Goal: Information Seeking & Learning: Compare options

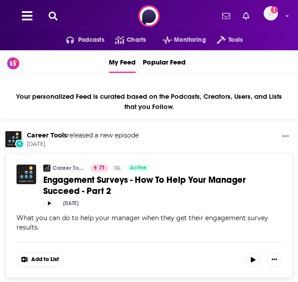
click at [56, 16] on icon at bounding box center [53, 16] width 9 height 9
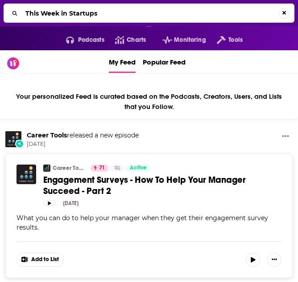
type input "This Week in Startups"
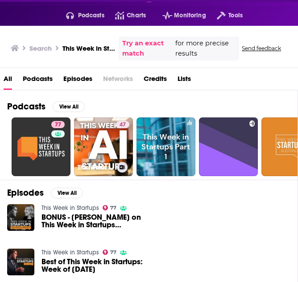
scroll to position [34, 0]
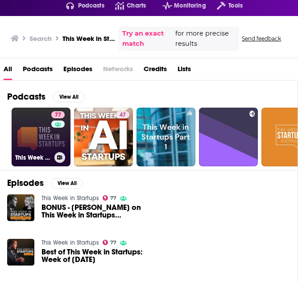
click at [43, 129] on link "77 This Week in Startups" at bounding box center [41, 137] width 59 height 59
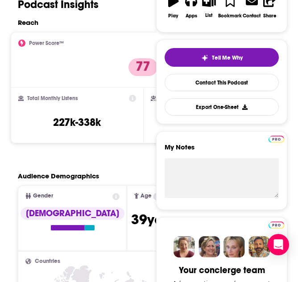
scroll to position [190, 0]
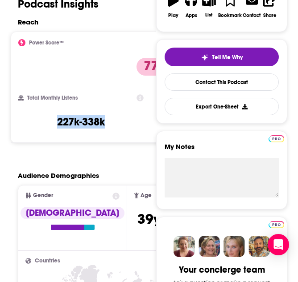
drag, startPoint x: 57, startPoint y: 121, endPoint x: 114, endPoint y: 121, distance: 57.0
click at [114, 121] on div "Total Monthly Listens 227k-338k" at bounding box center [80, 114] width 125 height 41
copy h3 "227k-338k"
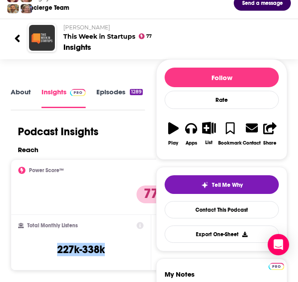
scroll to position [0, 0]
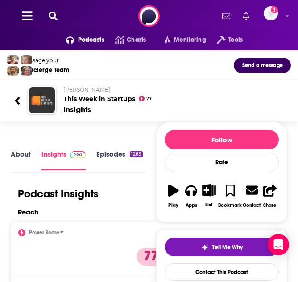
click at [51, 19] on icon at bounding box center [53, 16] width 9 height 9
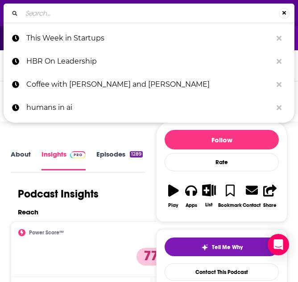
type input "20VC"
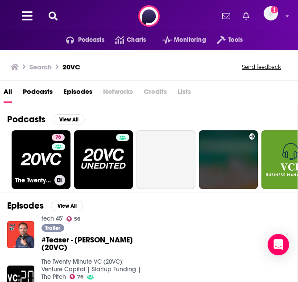
scroll to position [14, 0]
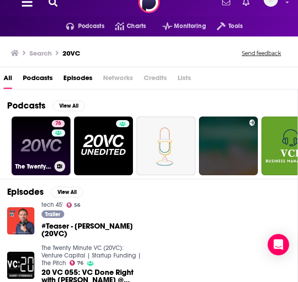
click at [37, 138] on link "76 The Twenty Minute VC (20VC): Venture Capital | Startup Funding | The Pitch" at bounding box center [41, 146] width 59 height 59
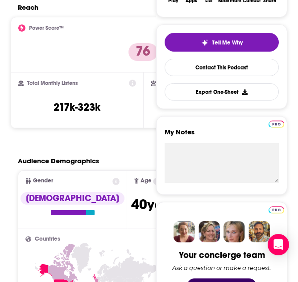
scroll to position [213, 0]
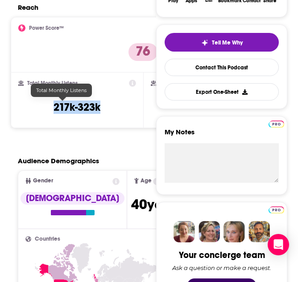
drag, startPoint x: 40, startPoint y: 109, endPoint x: 96, endPoint y: 110, distance: 56.6
click at [96, 110] on div "Total Monthly Listens 217k-323k" at bounding box center [77, 100] width 118 height 41
copy h3 "217k-323k"
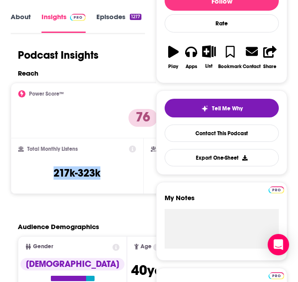
scroll to position [0, 0]
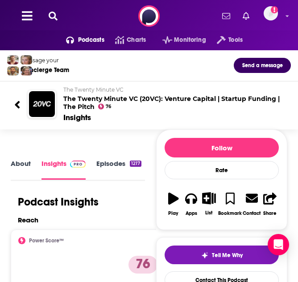
click at [54, 16] on icon at bounding box center [53, 16] width 9 height 9
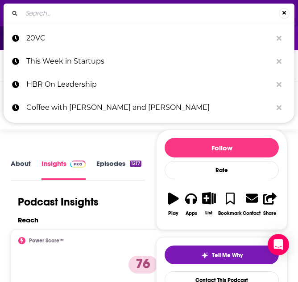
type input "How I Built This"
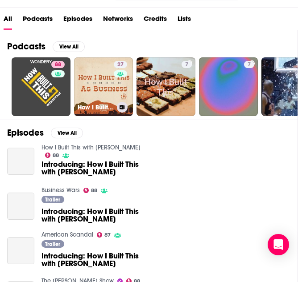
scroll to position [85, 0]
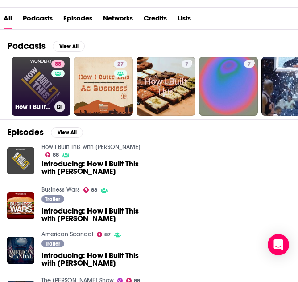
click at [37, 85] on link "88 How I Built This with [PERSON_NAME]" at bounding box center [41, 86] width 59 height 59
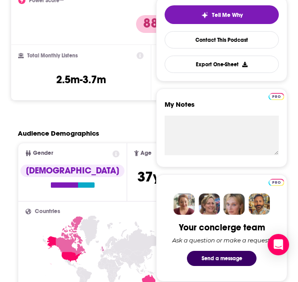
scroll to position [229, 0]
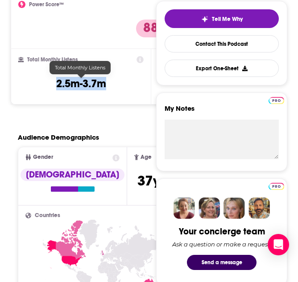
drag, startPoint x: 57, startPoint y: 86, endPoint x: 128, endPoint y: 86, distance: 71.3
click at [128, 86] on div "Total Monthly Listens 2.5m-3.7m" at bounding box center [80, 76] width 125 height 41
copy h3 "2.5m-3.7m"
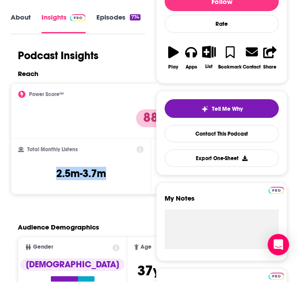
scroll to position [0, 0]
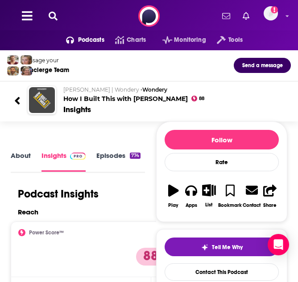
click at [57, 18] on icon at bounding box center [53, 16] width 9 height 9
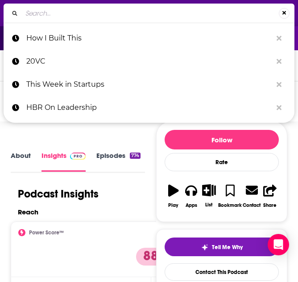
type input "Masters in Business"
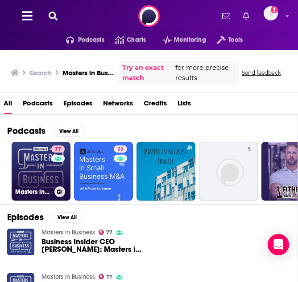
click at [30, 183] on link "77 Masters in Business" at bounding box center [41, 171] width 59 height 59
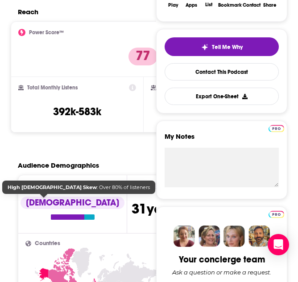
scroll to position [200, 0]
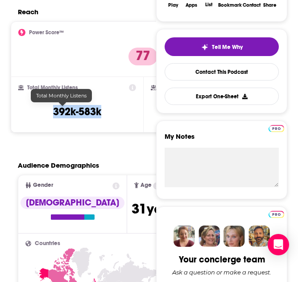
drag, startPoint x: 38, startPoint y: 113, endPoint x: 91, endPoint y: 113, distance: 53.0
click at [91, 113] on div "Total Monthly Listens 392k-583k" at bounding box center [77, 104] width 118 height 41
copy h3 "392k-583k"
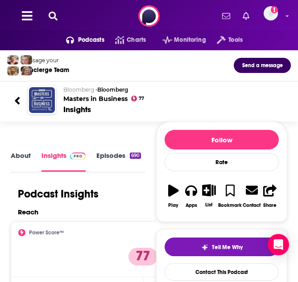
click at [53, 15] on icon at bounding box center [53, 16] width 9 height 9
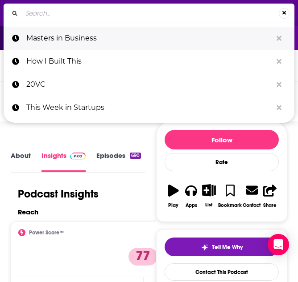
type input "SaaStr Podcast"
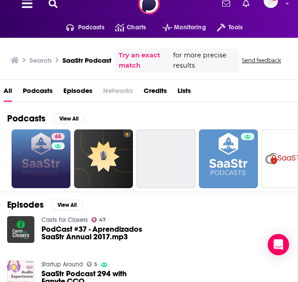
scroll to position [13, 0]
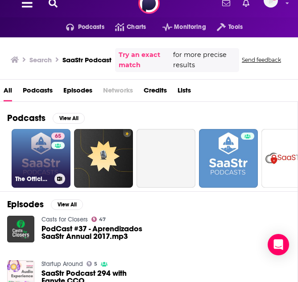
click at [42, 157] on link "65 The Official SaaStr Podcast: SaaS | Founders | Investors" at bounding box center [41, 158] width 59 height 59
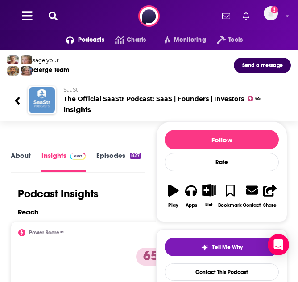
click at [51, 15] on icon at bounding box center [53, 16] width 9 height 9
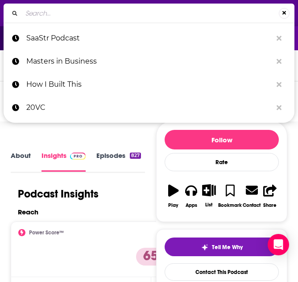
type input "AI Chat: ChatGPT & AI News, Artificial Intelligence, OpenAI, Machine Learning"
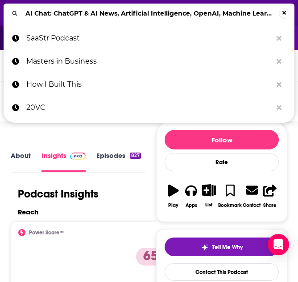
scroll to position [0, 5]
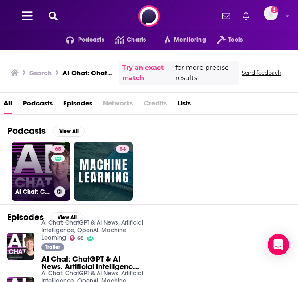
click at [33, 178] on link "68 AI Chat: ChatGPT & AI News, Artificial Intelligence, OpenAI, Machine Learning" at bounding box center [41, 171] width 59 height 59
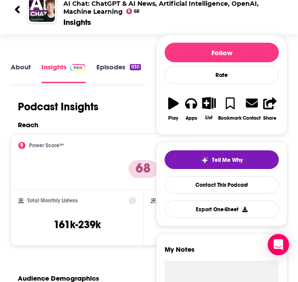
scroll to position [96, 0]
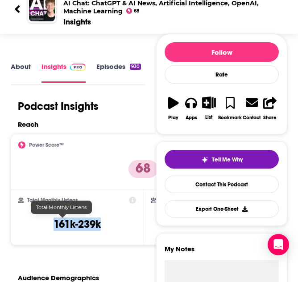
drag, startPoint x: 37, startPoint y: 222, endPoint x: 94, endPoint y: 222, distance: 57.0
click at [94, 222] on div "Total Monthly Listens 161k-239k" at bounding box center [77, 217] width 118 height 41
copy h3 "161k-239k"
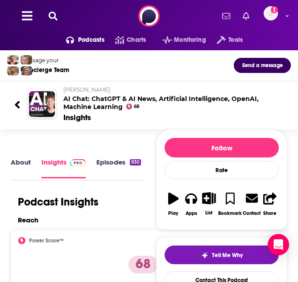
click at [58, 15] on button at bounding box center [53, 16] width 14 height 10
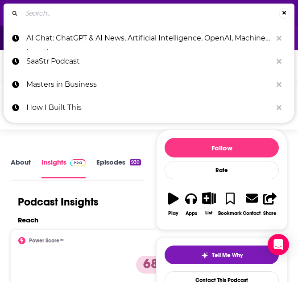
type input "Big Technology Podcast"
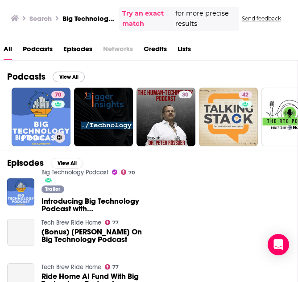
scroll to position [55, 0]
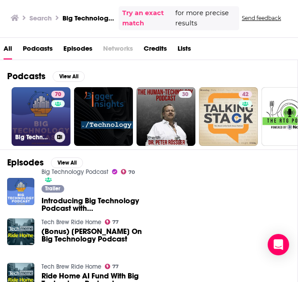
click at [44, 115] on link "70 Big Technology Podcast" at bounding box center [41, 116] width 59 height 59
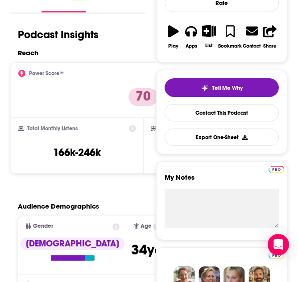
scroll to position [171, 0]
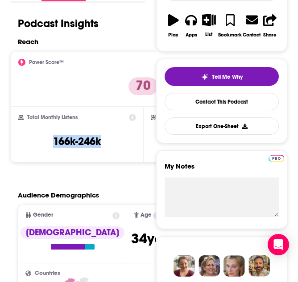
drag, startPoint x: 41, startPoint y: 143, endPoint x: 97, endPoint y: 143, distance: 56.1
click at [97, 143] on div "Total Monthly Listens 166k-246k" at bounding box center [77, 134] width 118 height 41
copy h3 "166k-246k"
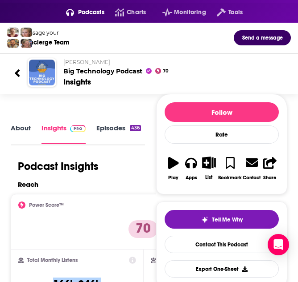
scroll to position [0, 0]
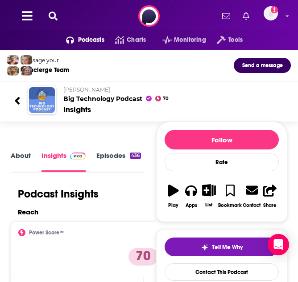
click at [55, 14] on icon at bounding box center [53, 16] width 9 height 9
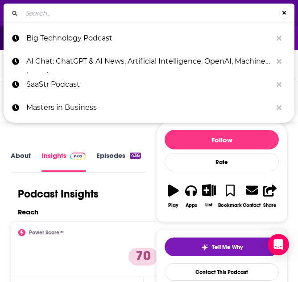
type input "Decoder"
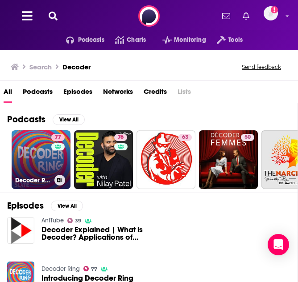
scroll to position [11, 0]
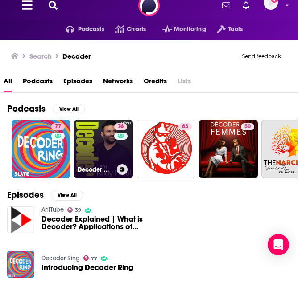
click at [102, 144] on link "76 Decoder with [PERSON_NAME]" at bounding box center [103, 149] width 59 height 59
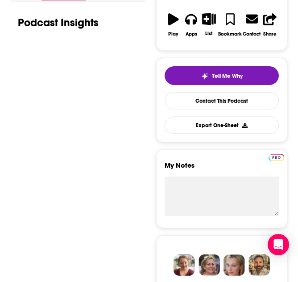
scroll to position [186, 0]
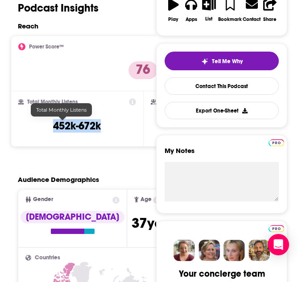
drag, startPoint x: 40, startPoint y: 125, endPoint x: 85, endPoint y: 126, distance: 45.0
click at [85, 126] on h3 "452k-672k" at bounding box center [77, 125] width 48 height 13
copy h3 "452k-672k"
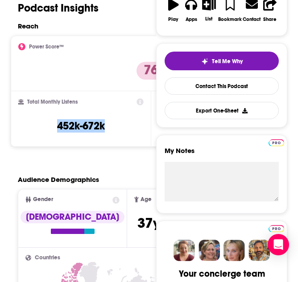
scroll to position [0, 0]
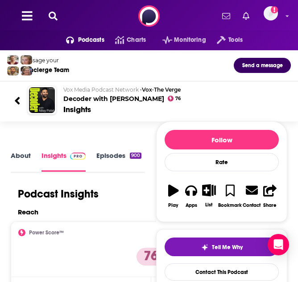
click at [55, 16] on icon at bounding box center [53, 16] width 9 height 9
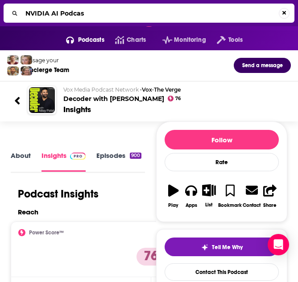
type input "NVIDIA AI Podcast"
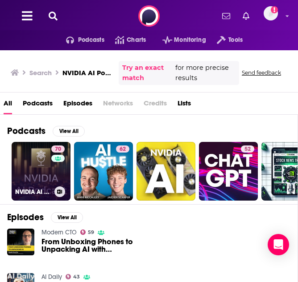
click at [37, 175] on link "70 NVIDIA AI Podcast" at bounding box center [41, 171] width 59 height 59
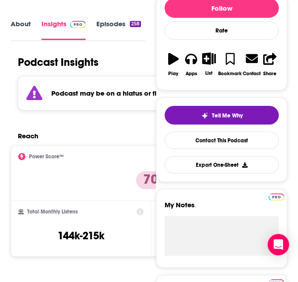
scroll to position [132, 0]
